Goal: Find specific page/section: Find specific page/section

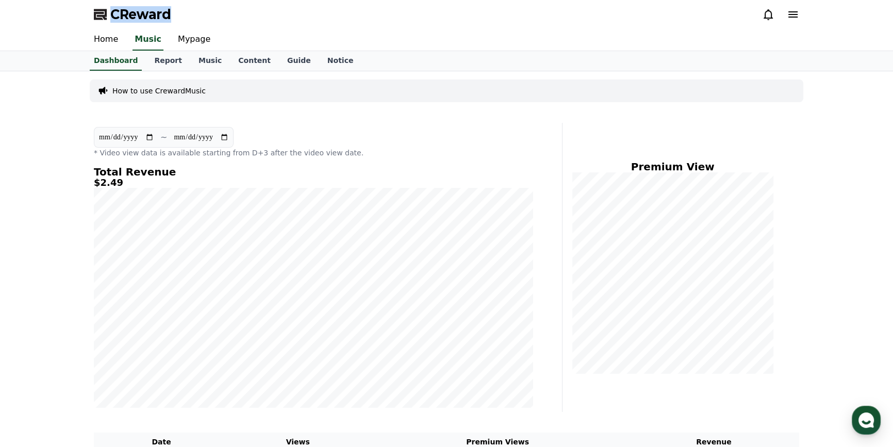
drag, startPoint x: 162, startPoint y: 16, endPoint x: 105, endPoint y: 10, distance: 57.5
click at [105, 10] on div "CReward" at bounding box center [447, 14] width 722 height 29
click at [304, 27] on div "CReward" at bounding box center [447, 14] width 722 height 29
drag, startPoint x: 123, startPoint y: 181, endPoint x: 77, endPoint y: 184, distance: 46.6
click at [77, 184] on div "**********" at bounding box center [446, 294] width 893 height 446
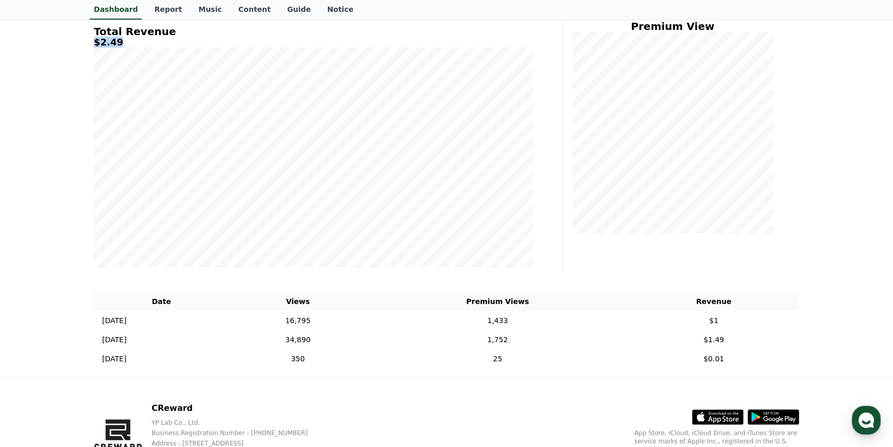
scroll to position [46, 0]
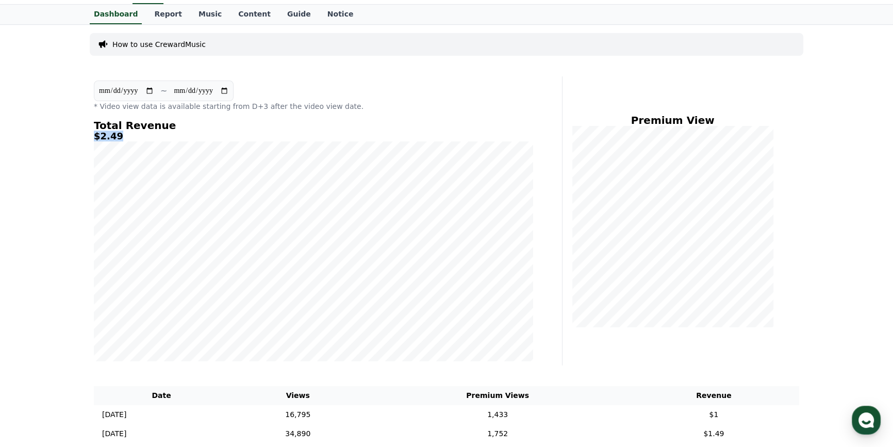
click at [123, 139] on h5 "$2.49" at bounding box center [313, 136] width 439 height 10
drag, startPoint x: 117, startPoint y: 138, endPoint x: 88, endPoint y: 136, distance: 28.9
click at [88, 136] on div "**********" at bounding box center [447, 248] width 722 height 446
click at [77, 159] on div "**********" at bounding box center [446, 248] width 893 height 446
drag, startPoint x: 97, startPoint y: 133, endPoint x: 120, endPoint y: 139, distance: 23.2
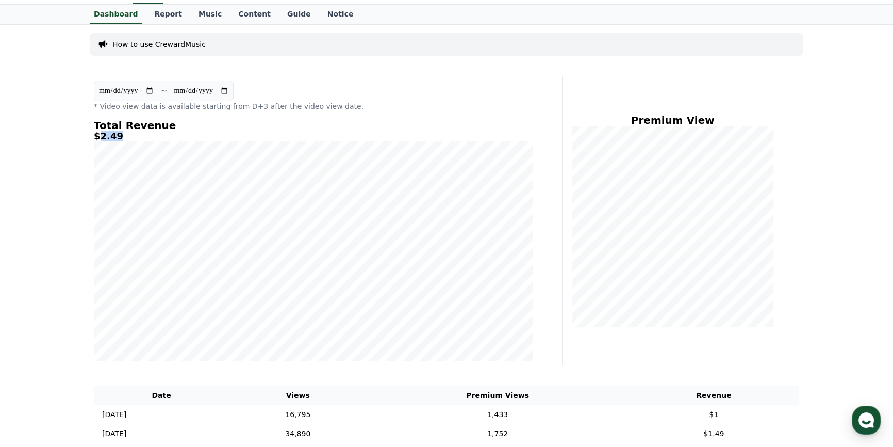
click at [120, 139] on h5 "$2.49" at bounding box center [313, 136] width 439 height 10
click at [74, 167] on div "**********" at bounding box center [446, 248] width 893 height 446
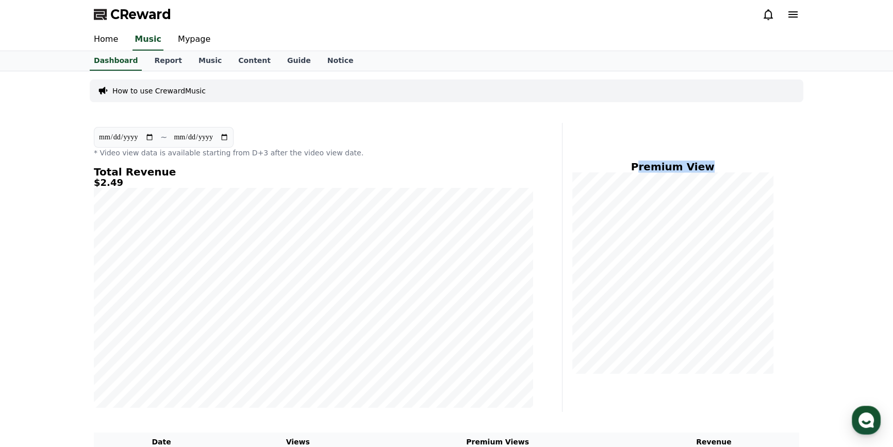
drag, startPoint x: 642, startPoint y: 165, endPoint x: 716, endPoint y: 163, distance: 74.8
click at [716, 163] on h4 "Premium View" at bounding box center [673, 166] width 204 height 11
drag, startPoint x: 707, startPoint y: 170, endPoint x: 637, endPoint y: 160, distance: 69.8
click at [637, 161] on h4 "Premium View" at bounding box center [673, 166] width 204 height 11
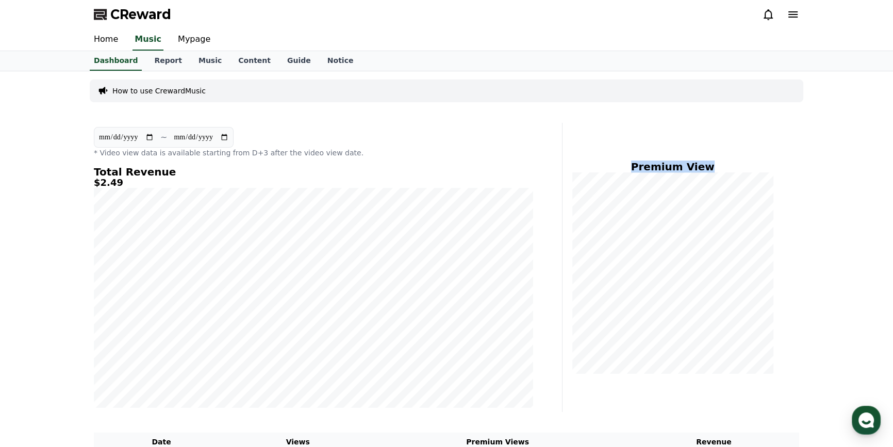
click at [637, 161] on h4 "Premium View" at bounding box center [673, 166] width 204 height 11
drag, startPoint x: 636, startPoint y: 168, endPoint x: 710, endPoint y: 169, distance: 73.8
click at [710, 169] on h4 "Premium View" at bounding box center [673, 166] width 204 height 11
drag, startPoint x: 710, startPoint y: 169, endPoint x: 637, endPoint y: 163, distance: 73.4
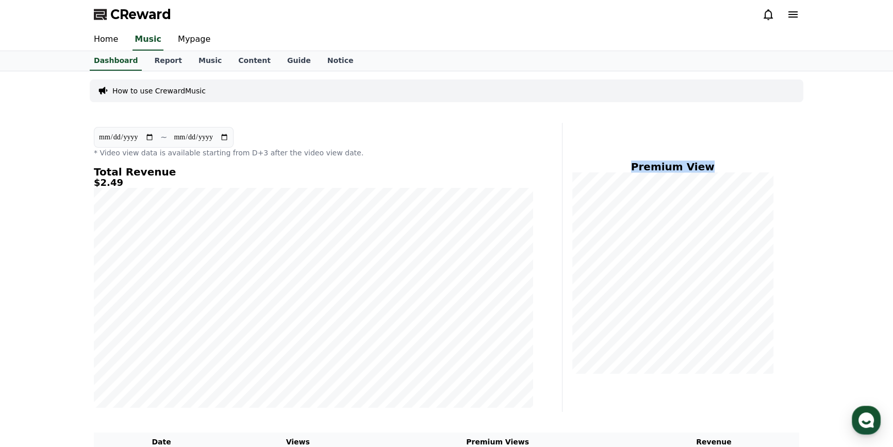
click at [637, 163] on h4 "Premium View" at bounding box center [673, 166] width 204 height 11
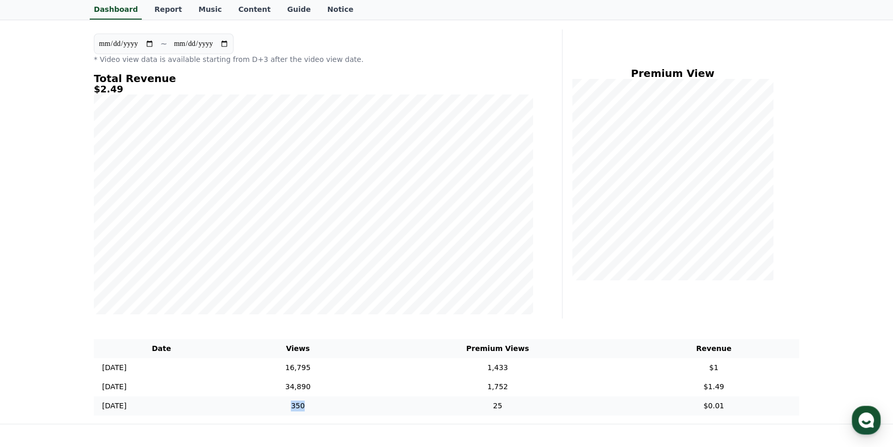
drag, startPoint x: 335, startPoint y: 409, endPoint x: 350, endPoint y: 409, distance: 14.4
click at [350, 409] on td "350" at bounding box center [298, 405] width 138 height 19
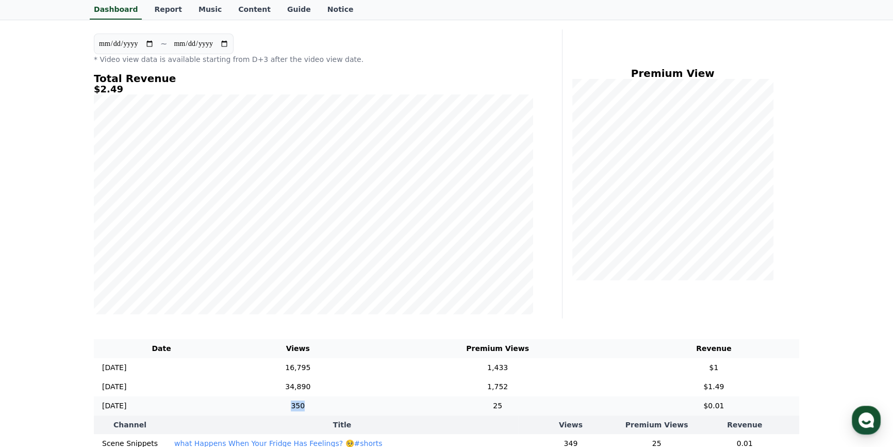
scroll to position [140, 0]
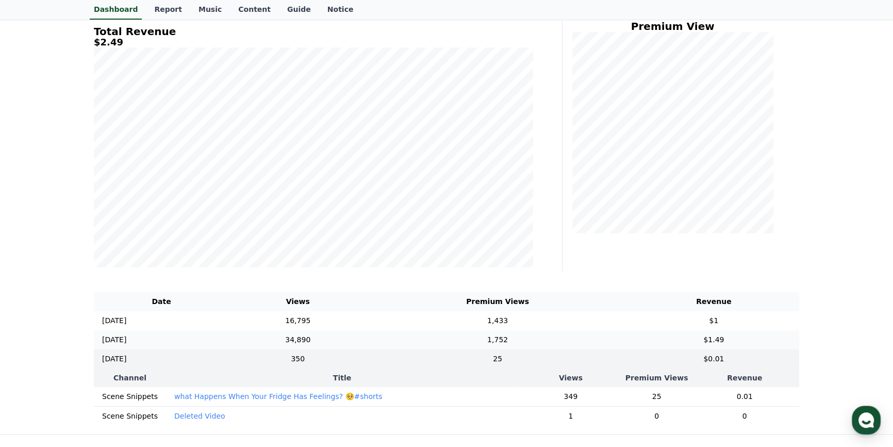
click at [318, 335] on td "34,890" at bounding box center [298, 339] width 138 height 19
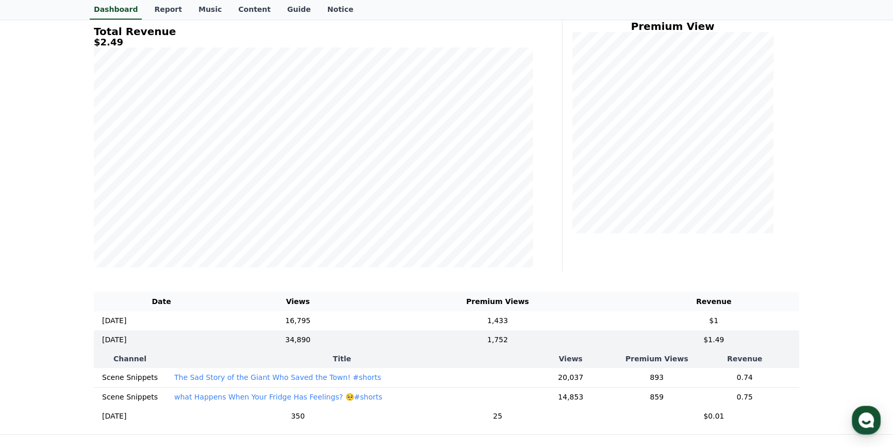
scroll to position [234, 0]
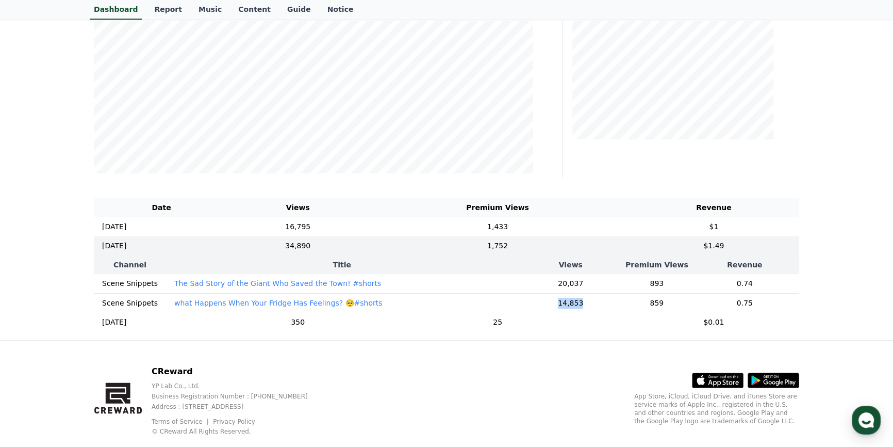
drag, startPoint x: 560, startPoint y: 303, endPoint x: 581, endPoint y: 304, distance: 21.2
click at [581, 304] on td "14,853" at bounding box center [570, 303] width 105 height 20
click at [52, 219] on div "**********" at bounding box center [446, 88] width 893 height 503
click at [118, 268] on th "Channel" at bounding box center [130, 264] width 72 height 19
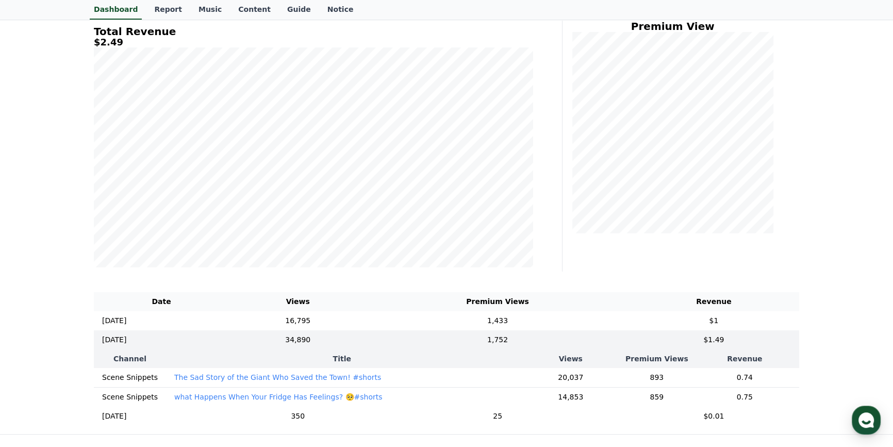
scroll to position [0, 0]
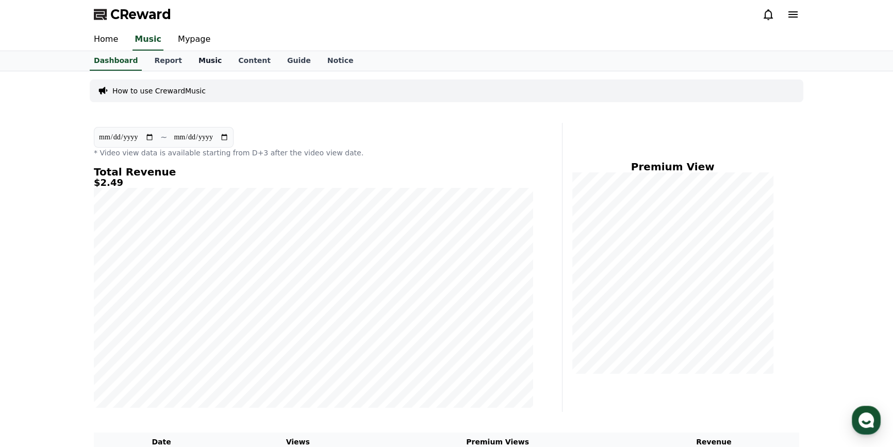
click at [201, 64] on link "Music" at bounding box center [210, 61] width 40 height 20
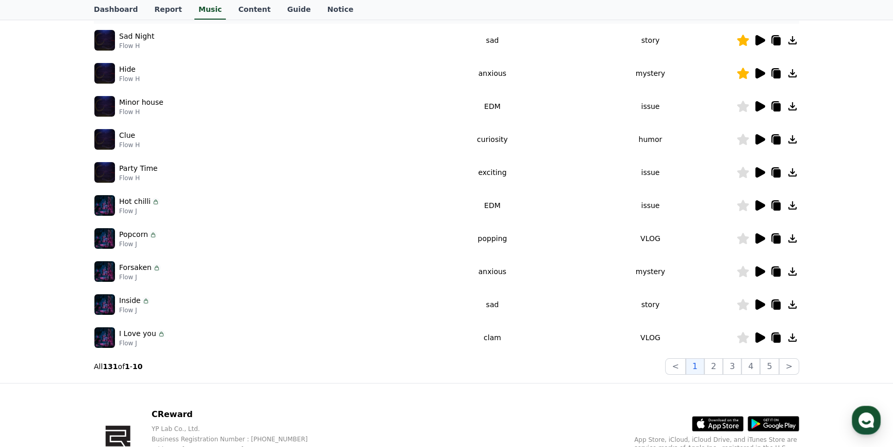
scroll to position [251, 0]
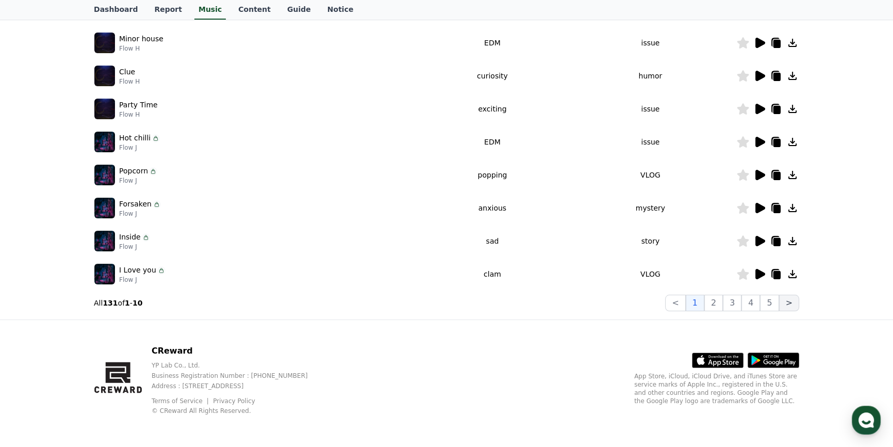
click at [789, 306] on button ">" at bounding box center [789, 302] width 20 height 17
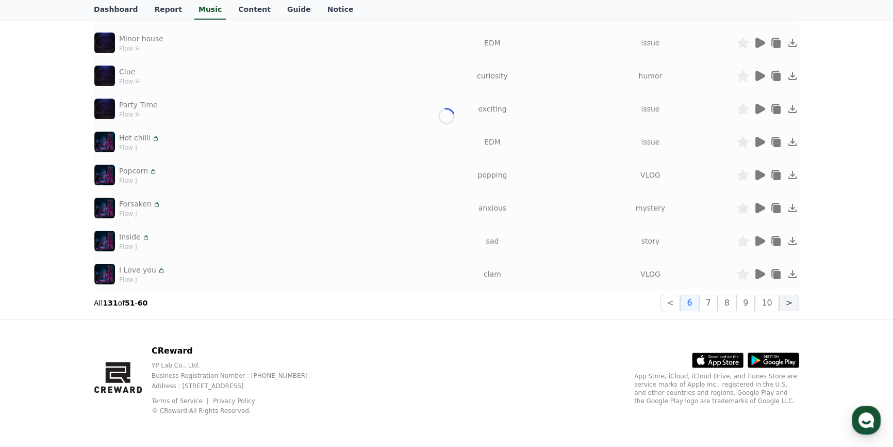
click at [789, 306] on button ">" at bounding box center [789, 302] width 20 height 17
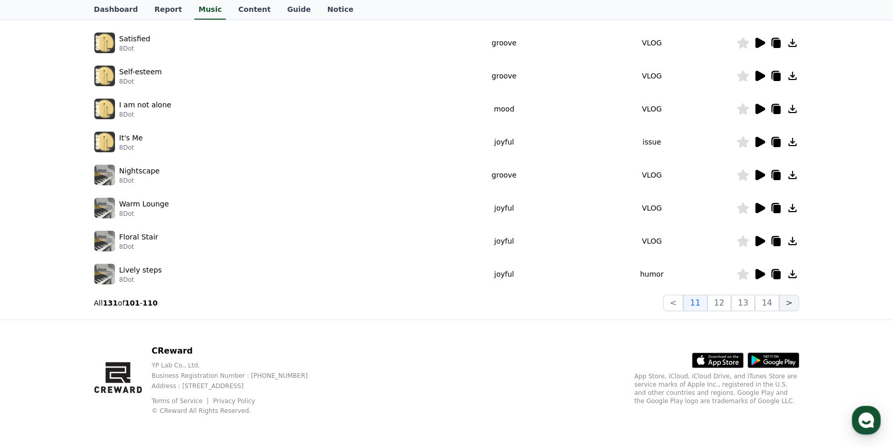
click at [789, 306] on button ">" at bounding box center [789, 302] width 20 height 17
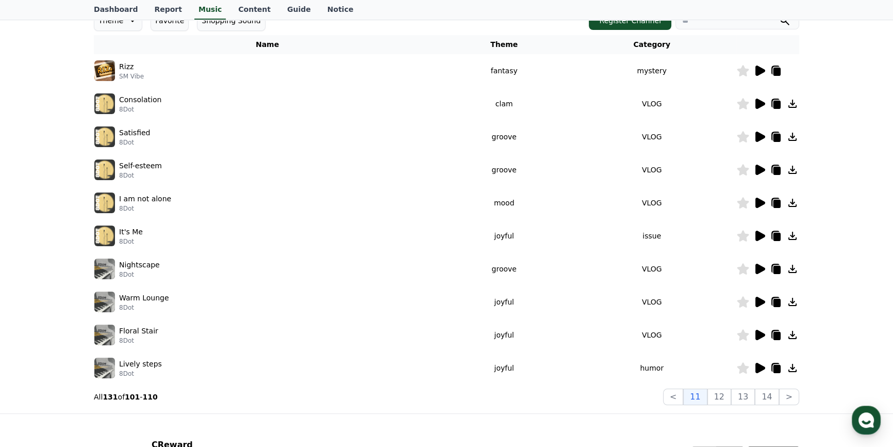
scroll to position [110, 0]
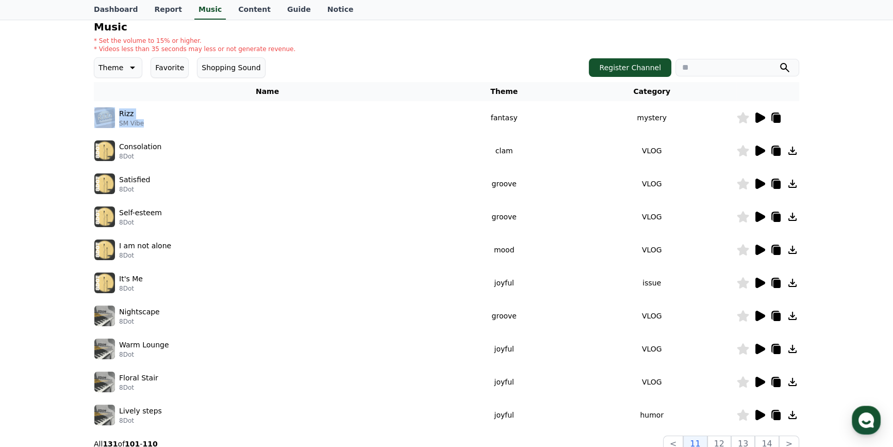
drag, startPoint x: 142, startPoint y: 123, endPoint x: 116, endPoint y: 115, distance: 27.6
click at [116, 115] on div "Rizz SM Vibe" at bounding box center [267, 117] width 346 height 21
copy div "Rizz SM Vibe"
click at [113, 11] on link "Dashboard" at bounding box center [116, 10] width 60 height 20
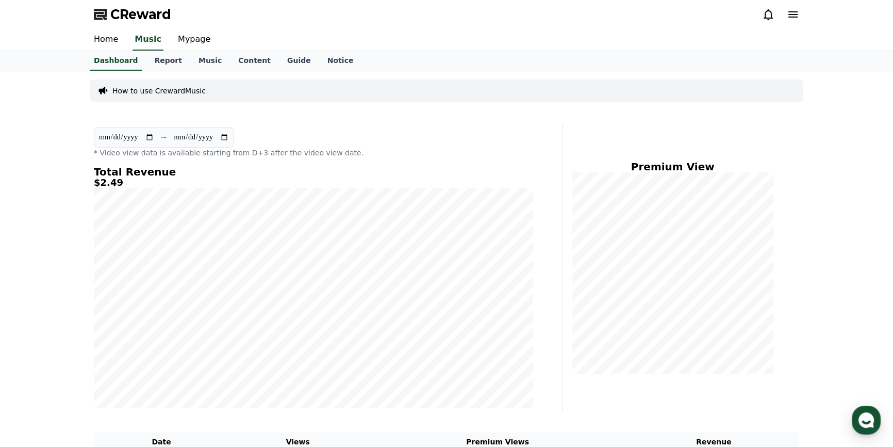
click at [61, 185] on div "**********" at bounding box center [446, 294] width 893 height 446
drag, startPoint x: 112, startPoint y: 184, endPoint x: 80, endPoint y: 184, distance: 32.0
click at [80, 184] on div "**********" at bounding box center [446, 294] width 893 height 446
